Goal: Information Seeking & Learning: Learn about a topic

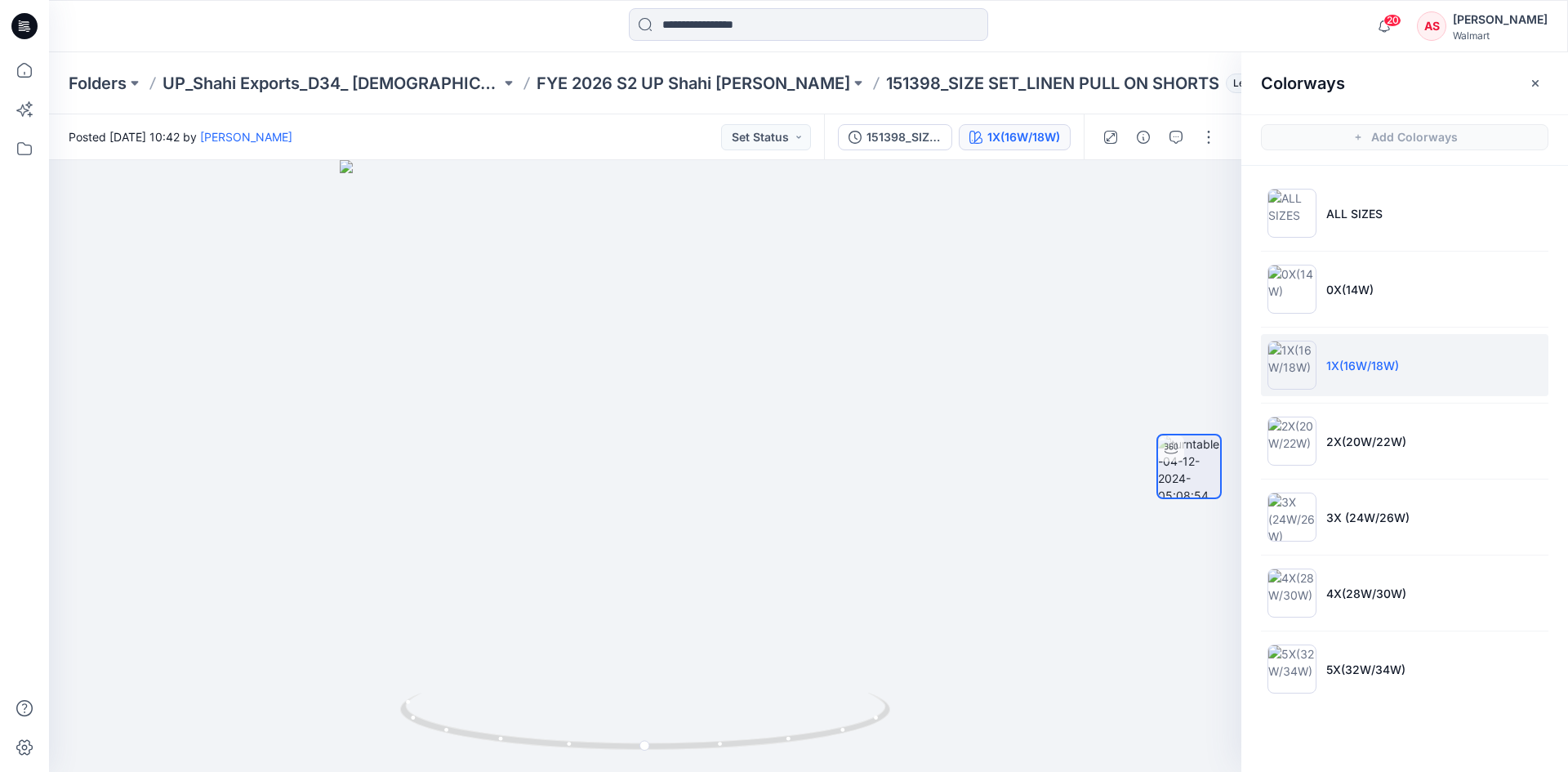
drag, startPoint x: 27, startPoint y: 23, endPoint x: 158, endPoint y: 1, distance: 132.8
click at [27, 24] on icon at bounding box center [24, 26] width 26 height 52
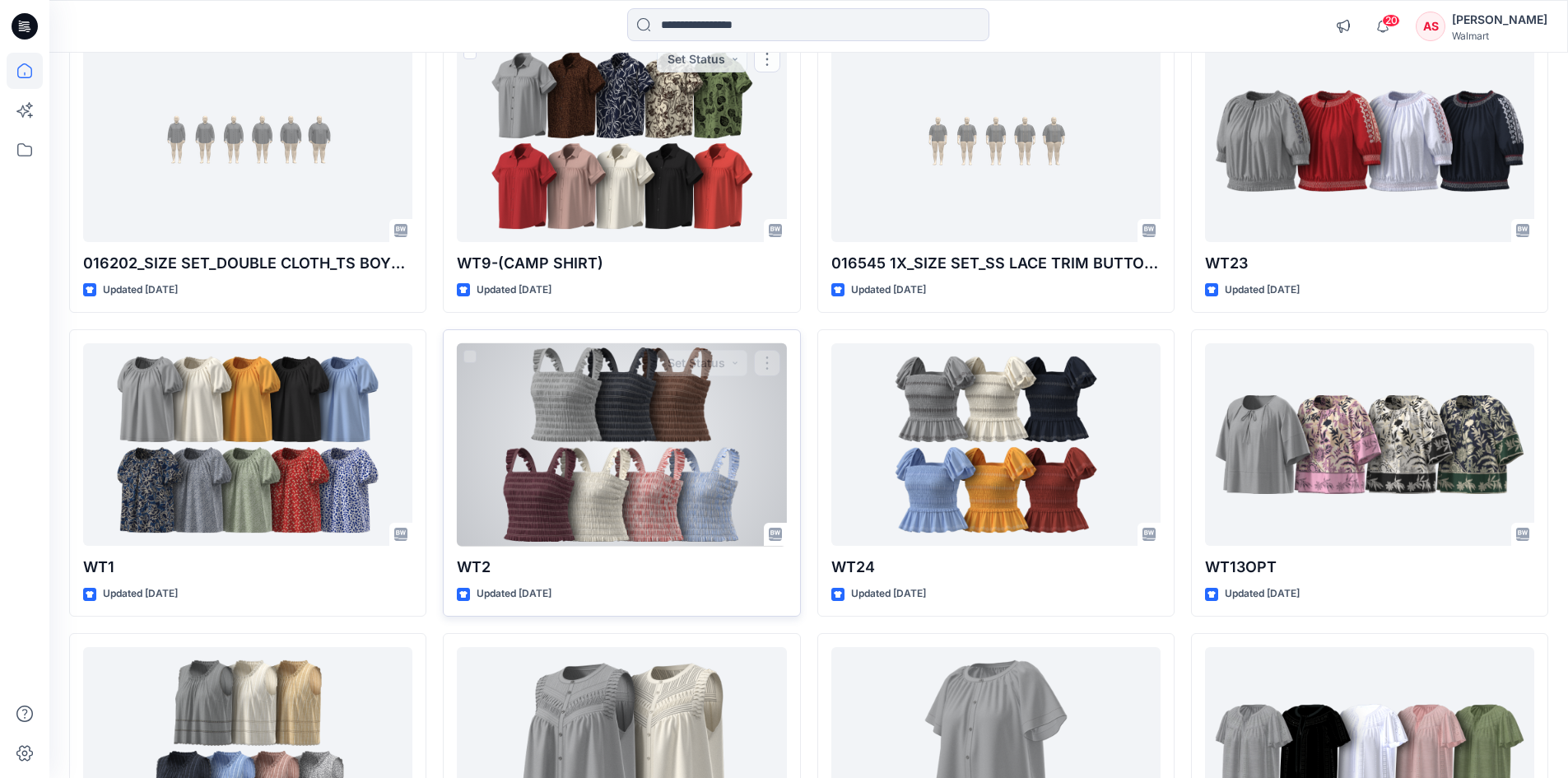
scroll to position [412, 0]
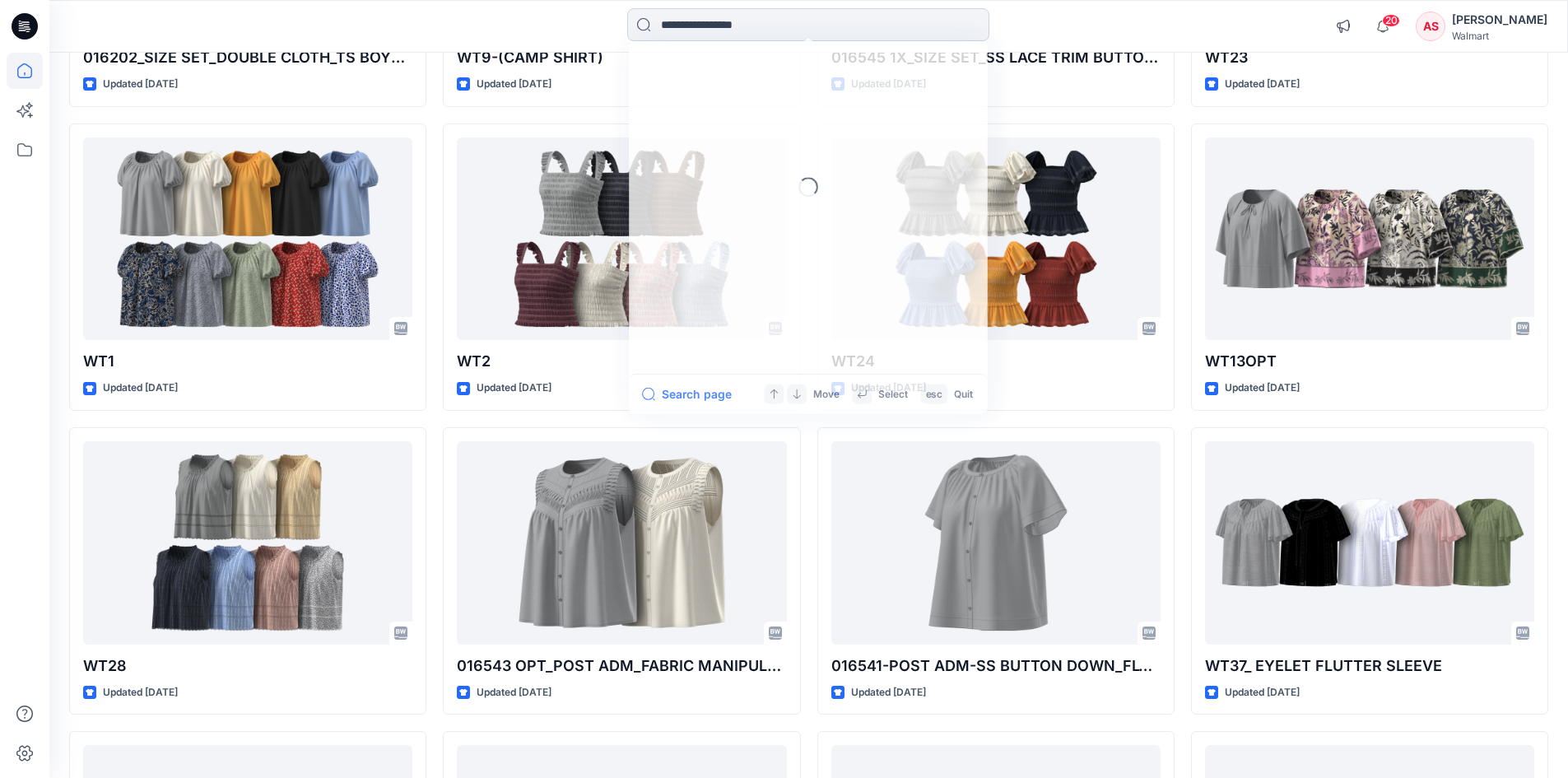
click at [699, 31] on input at bounding box center [808, 24] width 362 height 33
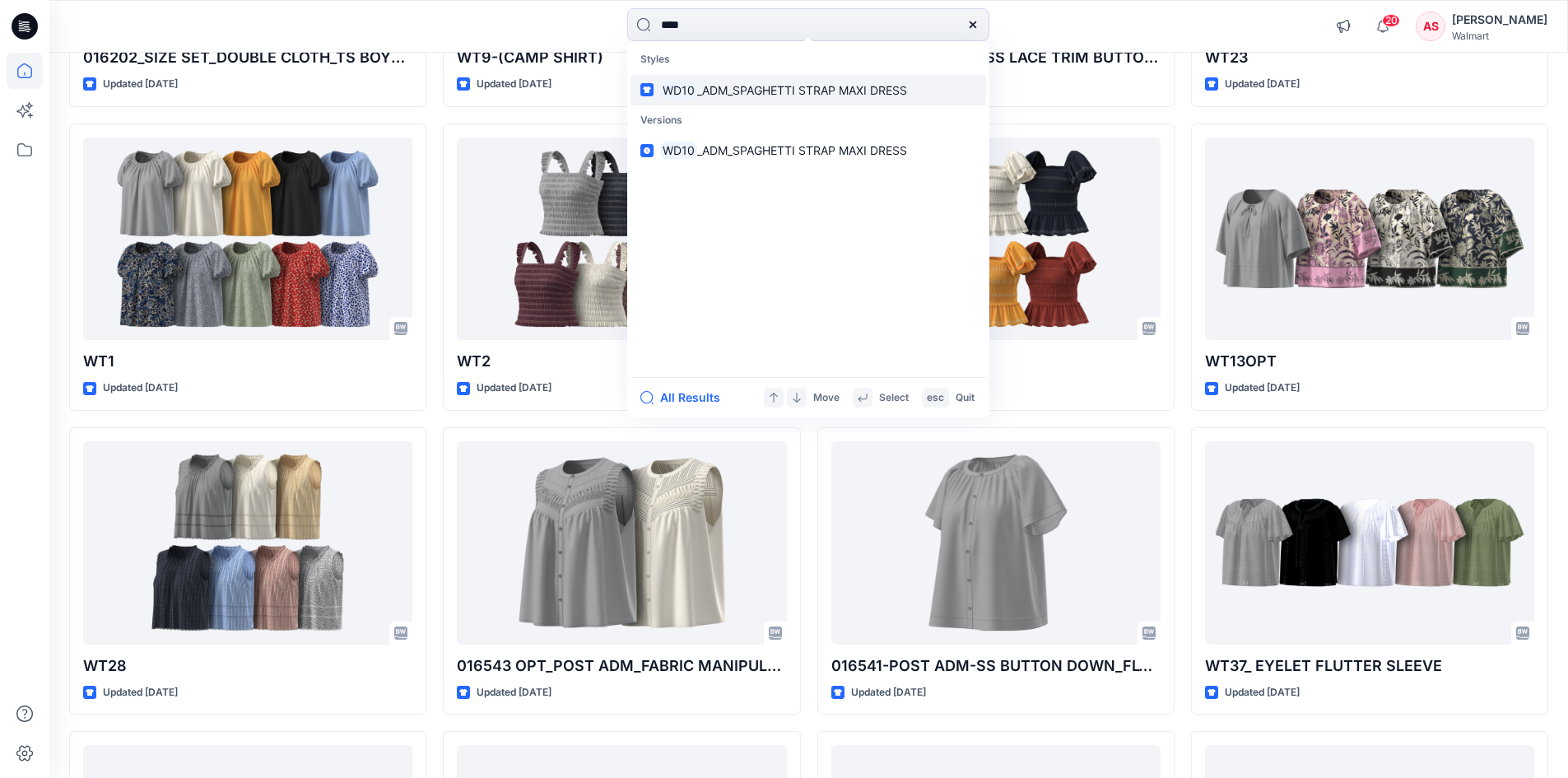
type input "****"
click at [721, 84] on span "_ADM_SPAGHETTI STRAP MAXI DRESS" at bounding box center [802, 90] width 210 height 14
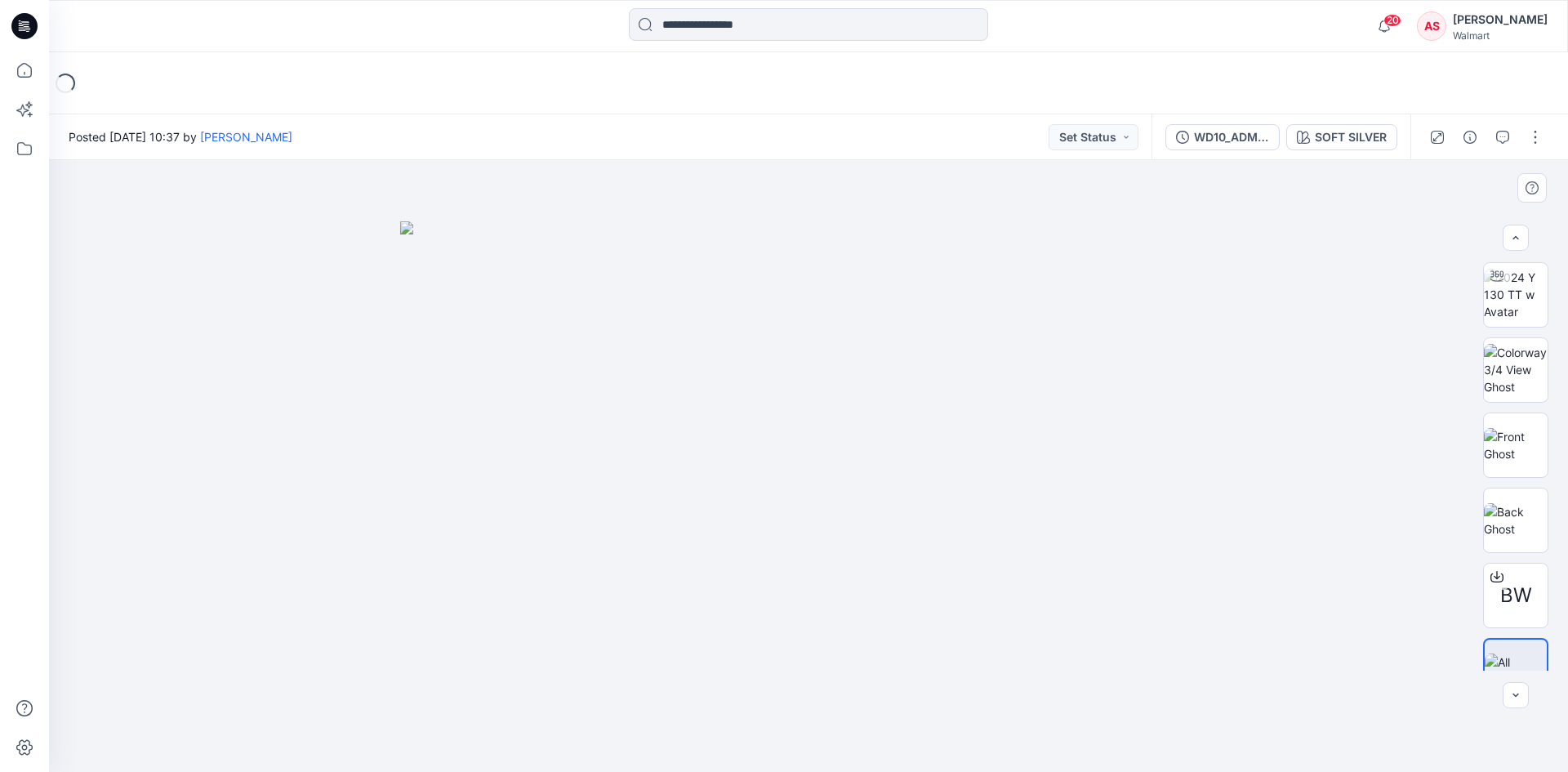
scroll to position [33, 0]
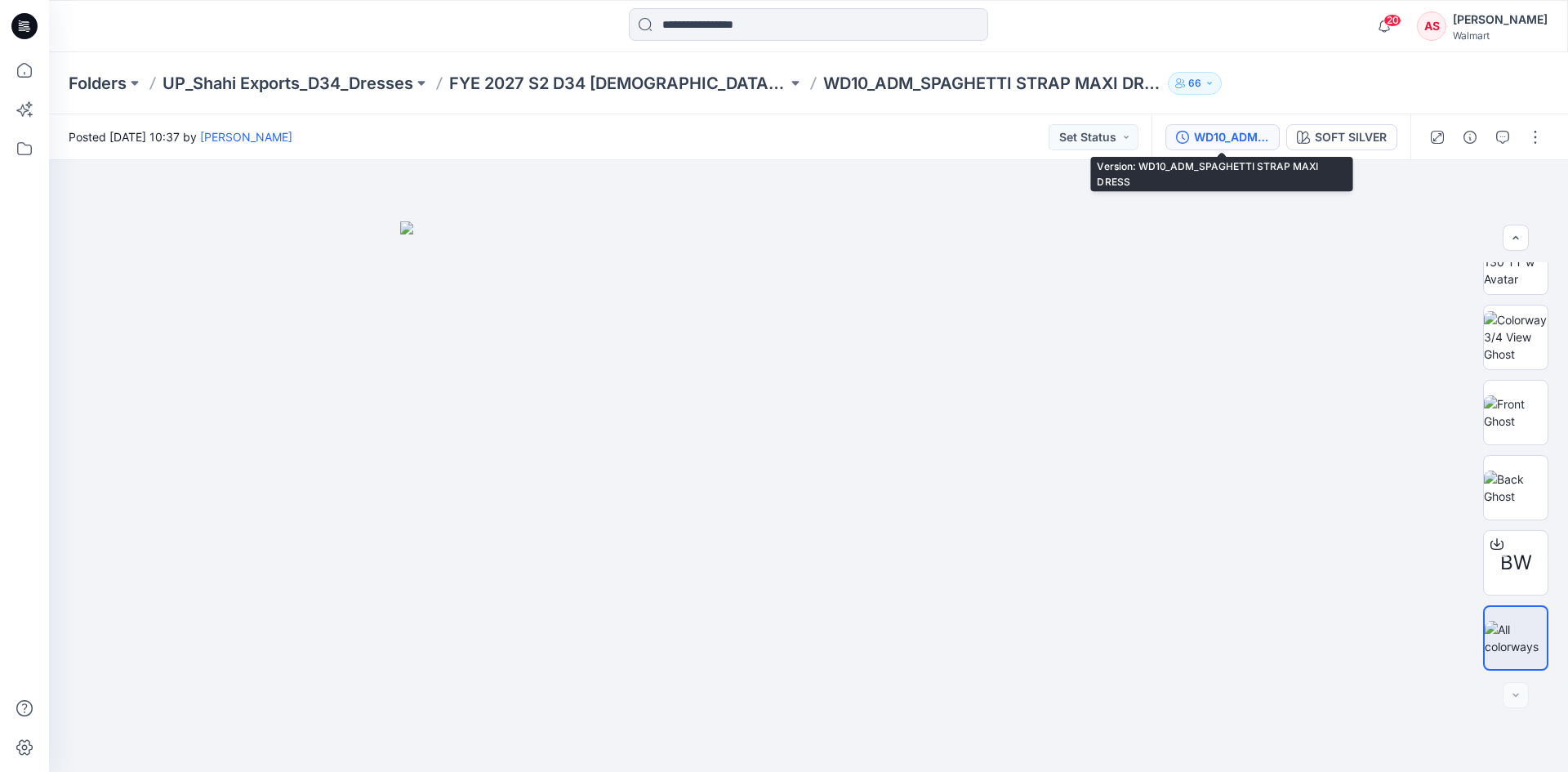
click at [1236, 134] on div "WD10_ADM_SPAGHETTI STRAP MAXI DRESS" at bounding box center [1232, 137] width 75 height 18
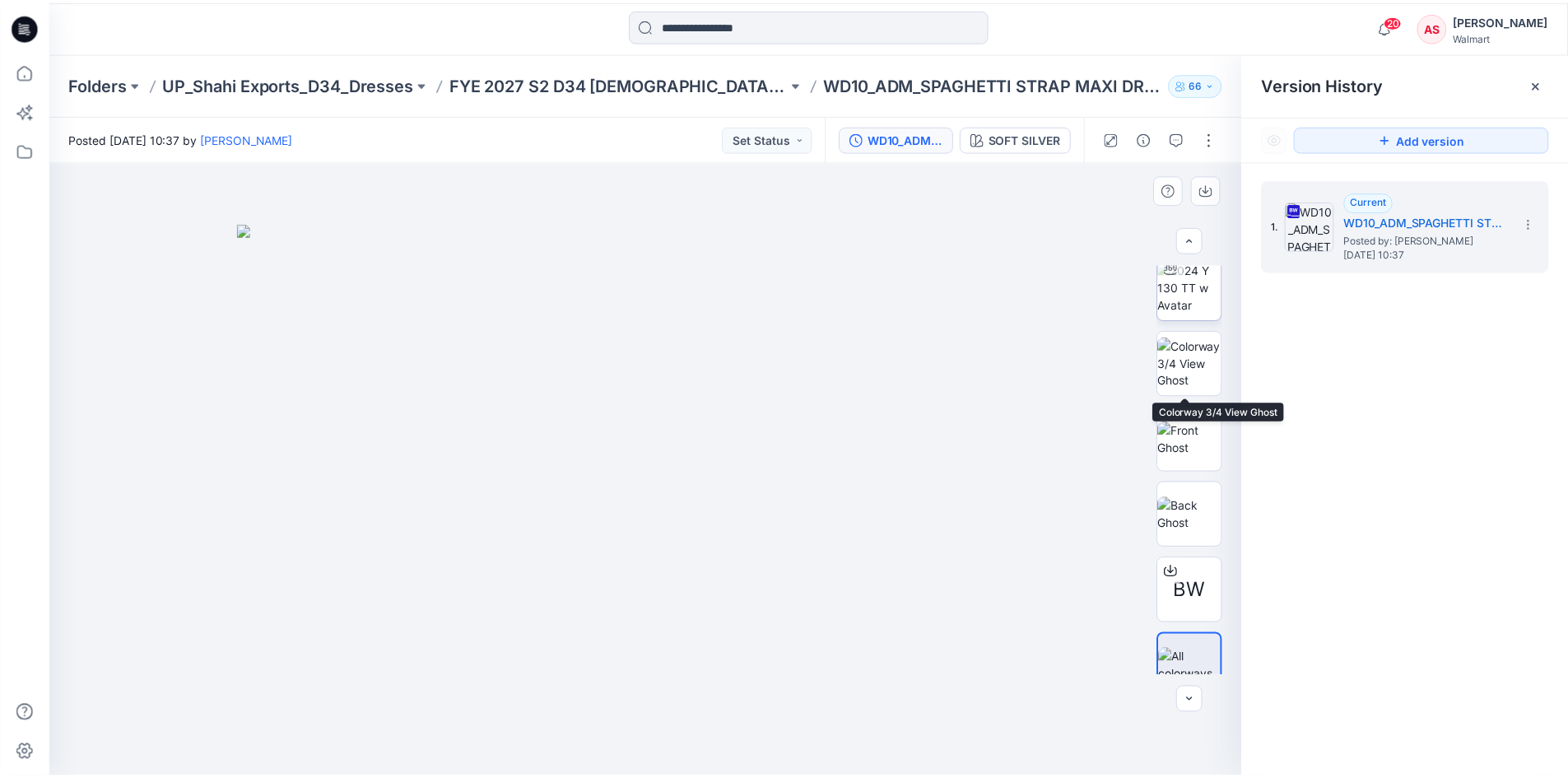
scroll to position [0, 0]
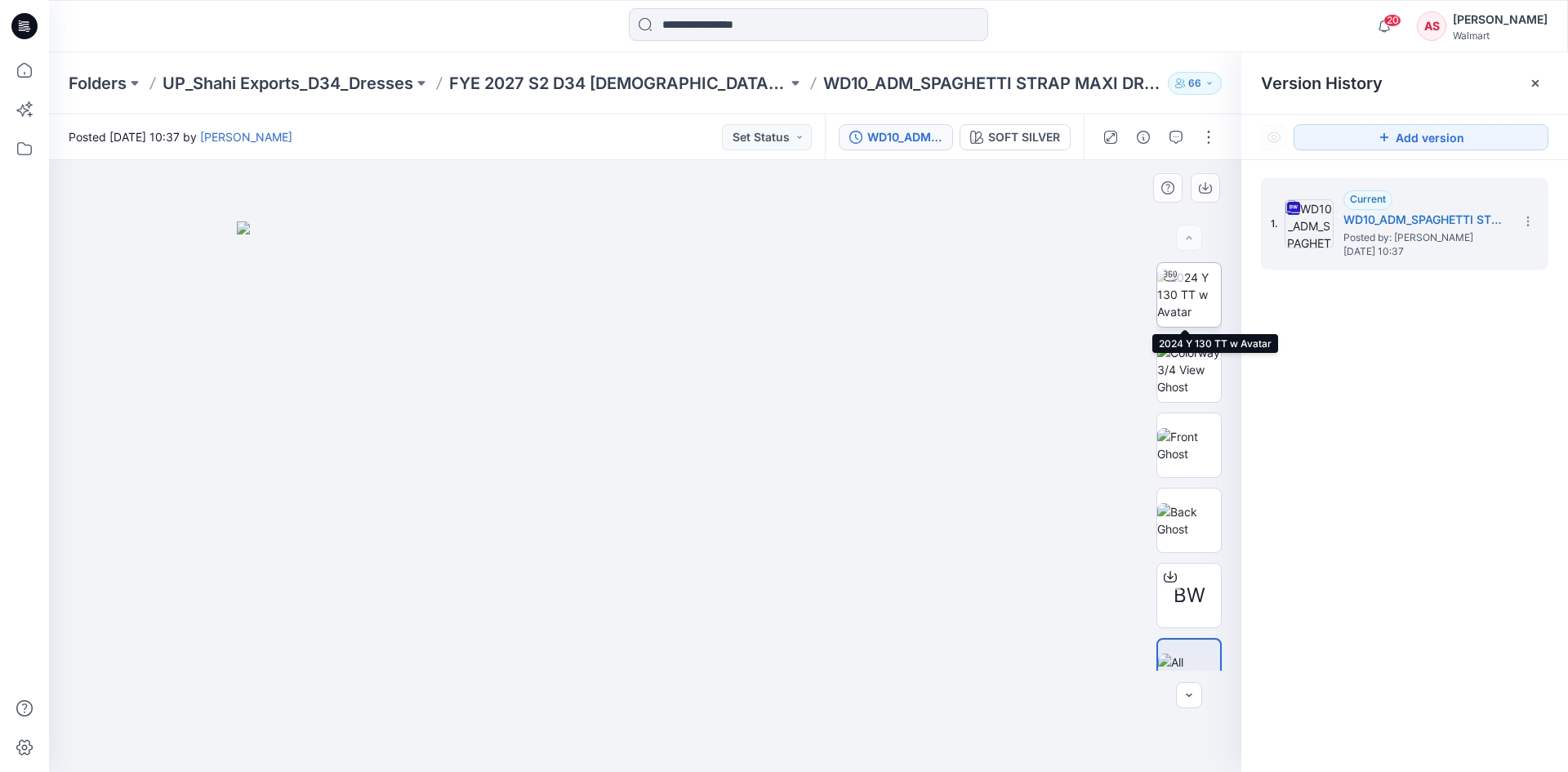
click at [1175, 310] on img at bounding box center [1189, 294] width 63 height 51
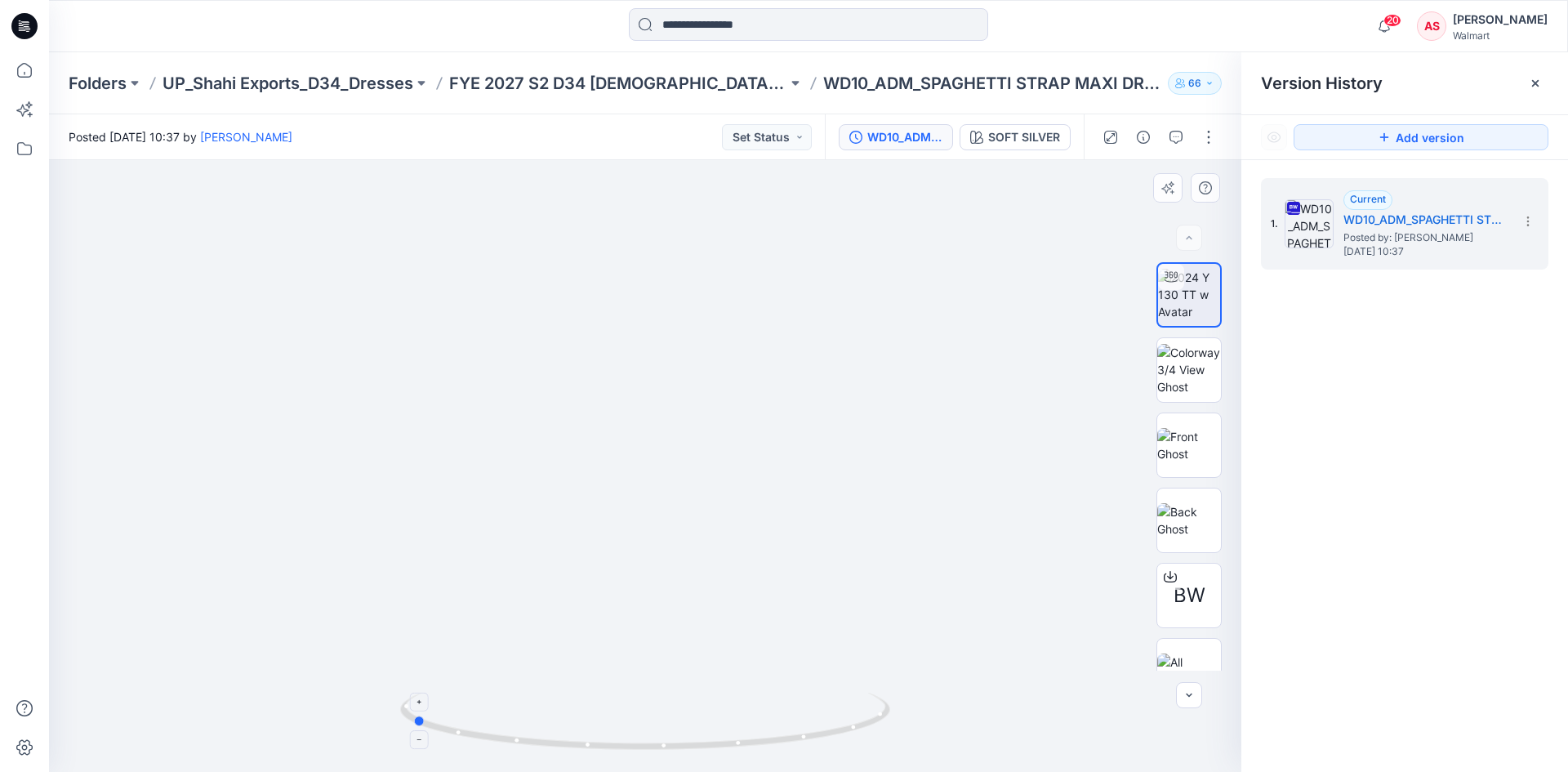
drag, startPoint x: 782, startPoint y: 743, endPoint x: 552, endPoint y: 715, distance: 231.7
click at [551, 715] on icon at bounding box center [648, 723] width 494 height 62
drag, startPoint x: 686, startPoint y: 606, endPoint x: 669, endPoint y: 437, distance: 169.9
drag, startPoint x: 637, startPoint y: 515, endPoint x: 641, endPoint y: 370, distance: 145.1
drag, startPoint x: 610, startPoint y: 510, endPoint x: 624, endPoint y: 575, distance: 66.5
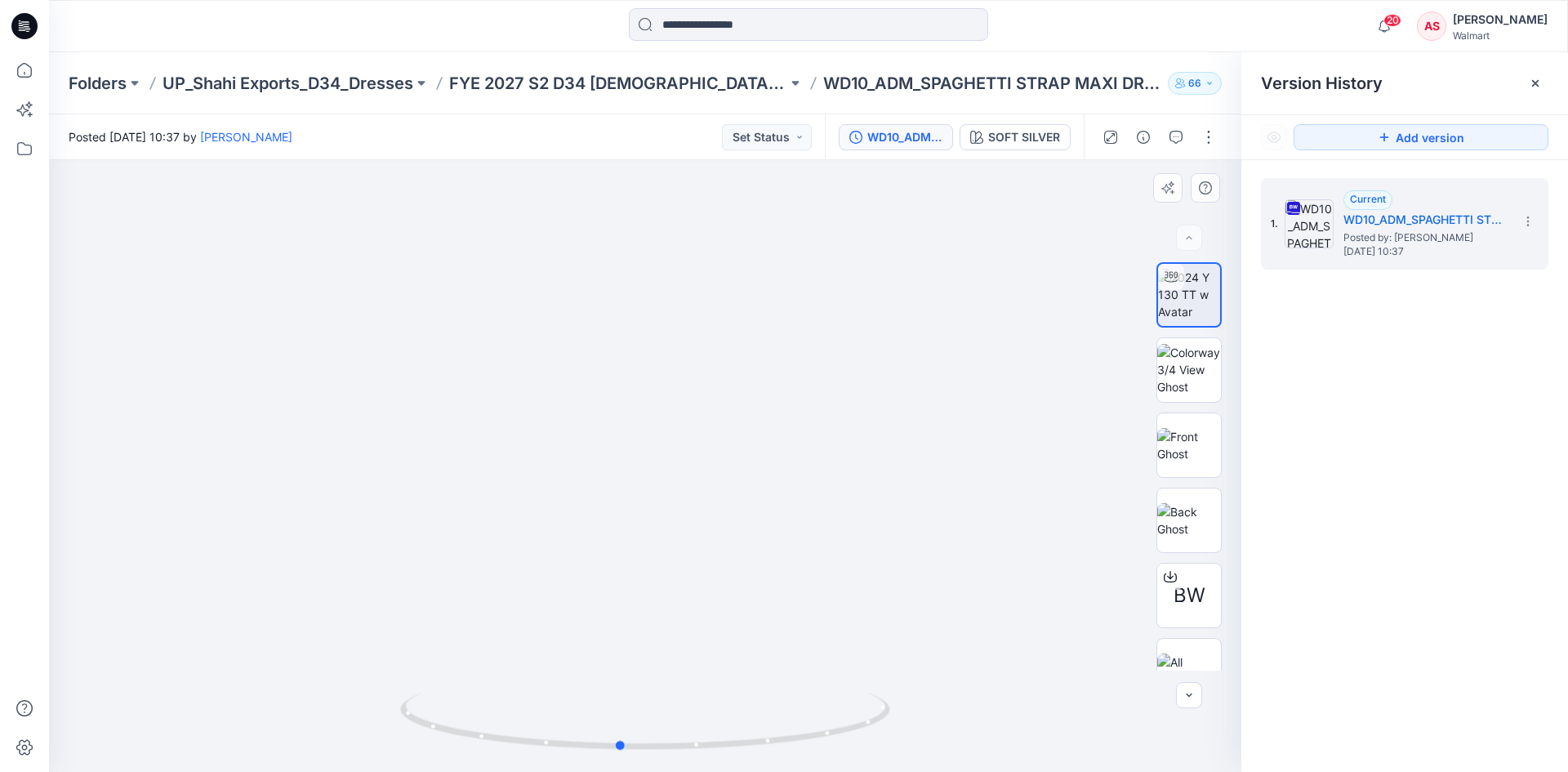
drag, startPoint x: 622, startPoint y: 756, endPoint x: 754, endPoint y: 675, distance: 154.9
click at [826, 752] on div at bounding box center [645, 731] width 490 height 82
drag, startPoint x: 660, startPoint y: 409, endPoint x: 661, endPoint y: 753, distance: 344.0
click at [13, 20] on icon at bounding box center [24, 26] width 26 height 52
